Goal: Find specific page/section: Find specific page/section

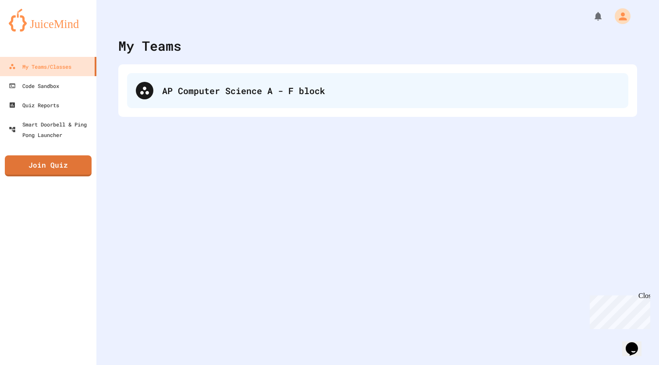
click at [230, 89] on div "AP Computer Science A - F block" at bounding box center [390, 90] width 457 height 13
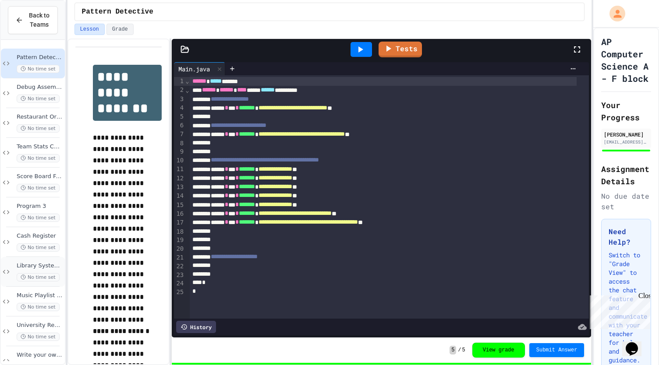
scroll to position [20, 0]
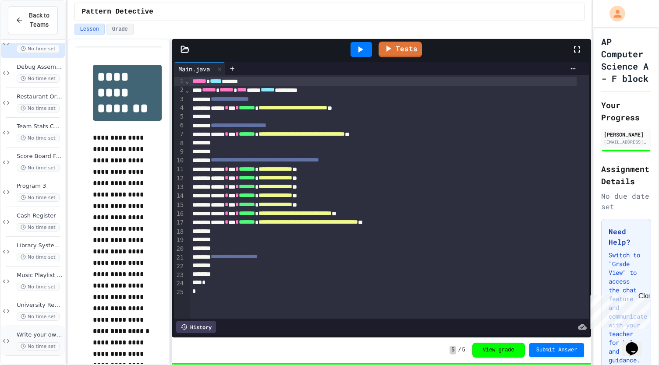
click at [28, 332] on span "Write your own class" at bounding box center [40, 335] width 46 height 7
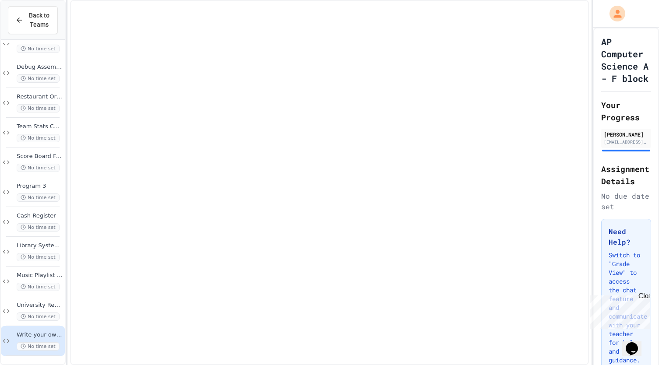
scroll to position [10, 0]
